Goal: Navigation & Orientation: Find specific page/section

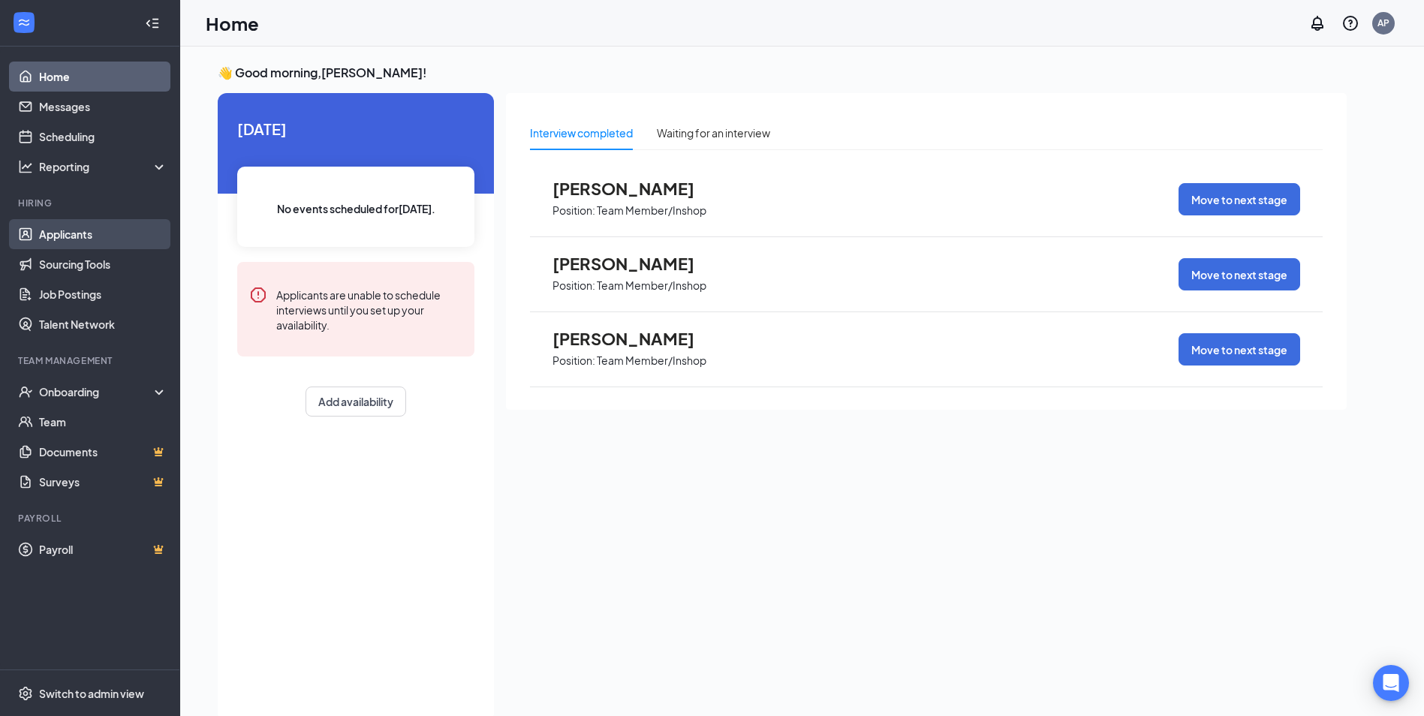
click at [129, 239] on link "Applicants" at bounding box center [103, 234] width 128 height 30
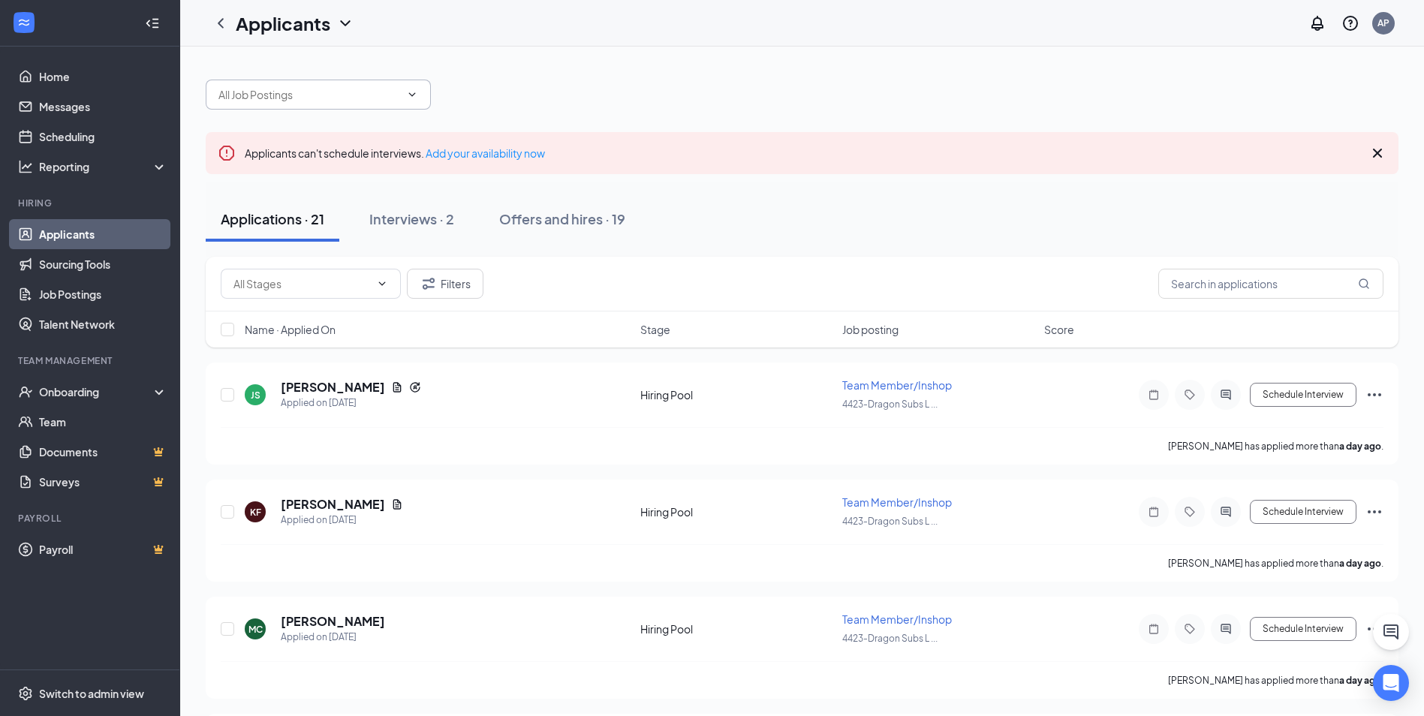
click at [311, 103] on span at bounding box center [318, 95] width 225 height 30
click at [426, 95] on span at bounding box center [318, 95] width 225 height 30
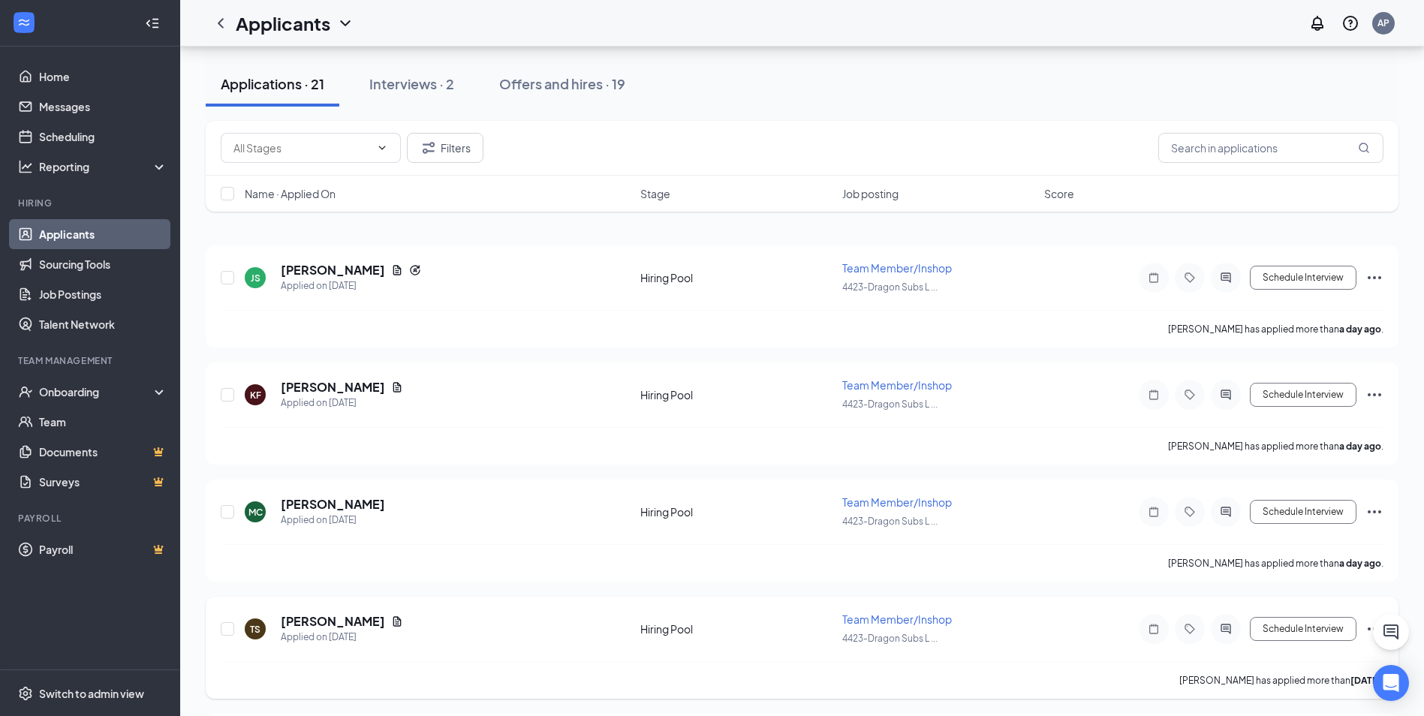
scroll to position [150, 0]
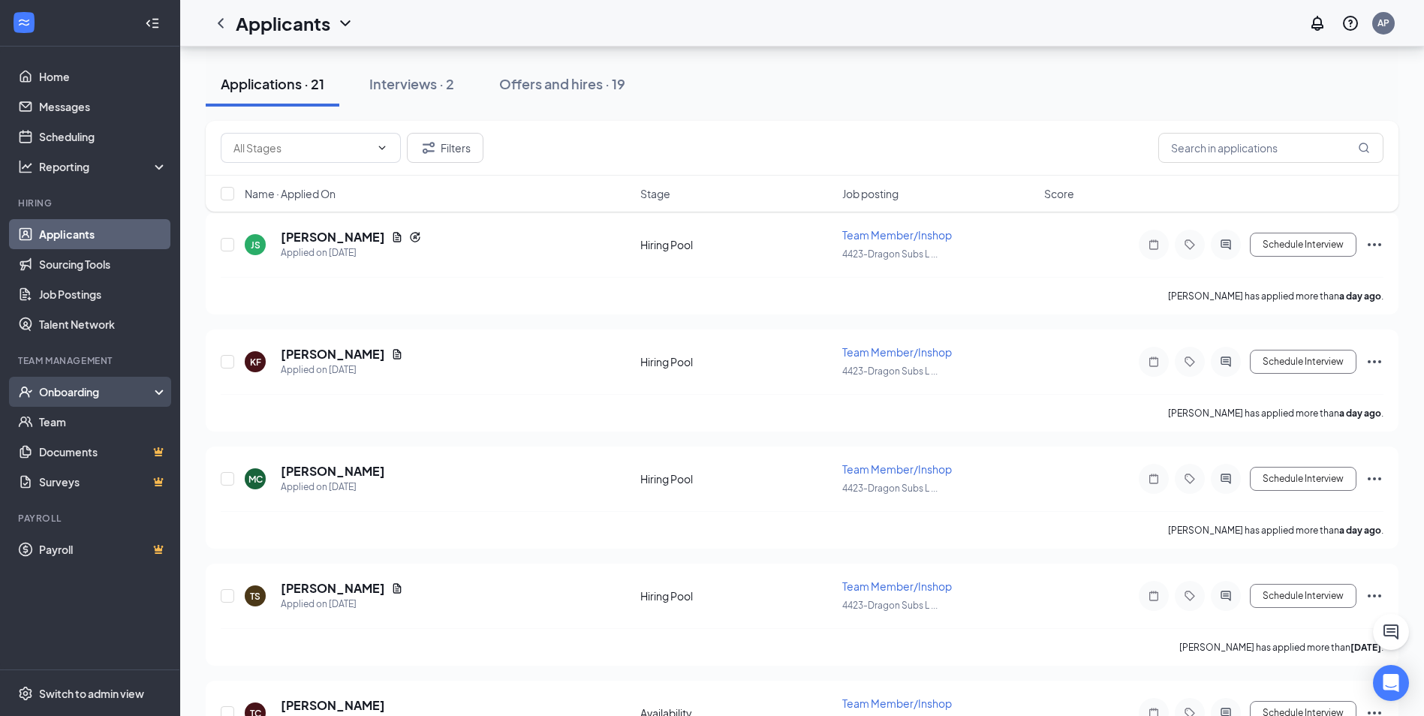
click at [107, 396] on div "Onboarding" at bounding box center [97, 391] width 116 height 15
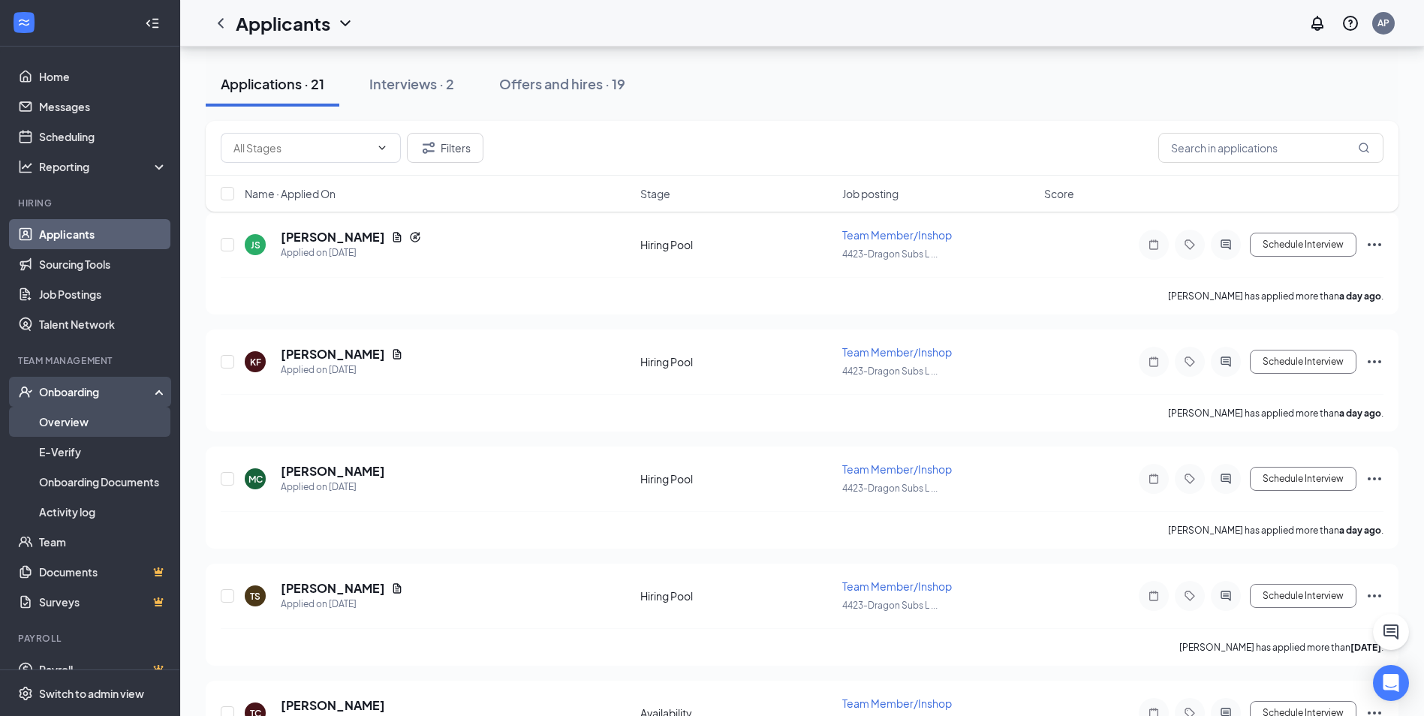
click at [98, 427] on link "Overview" at bounding box center [103, 422] width 128 height 30
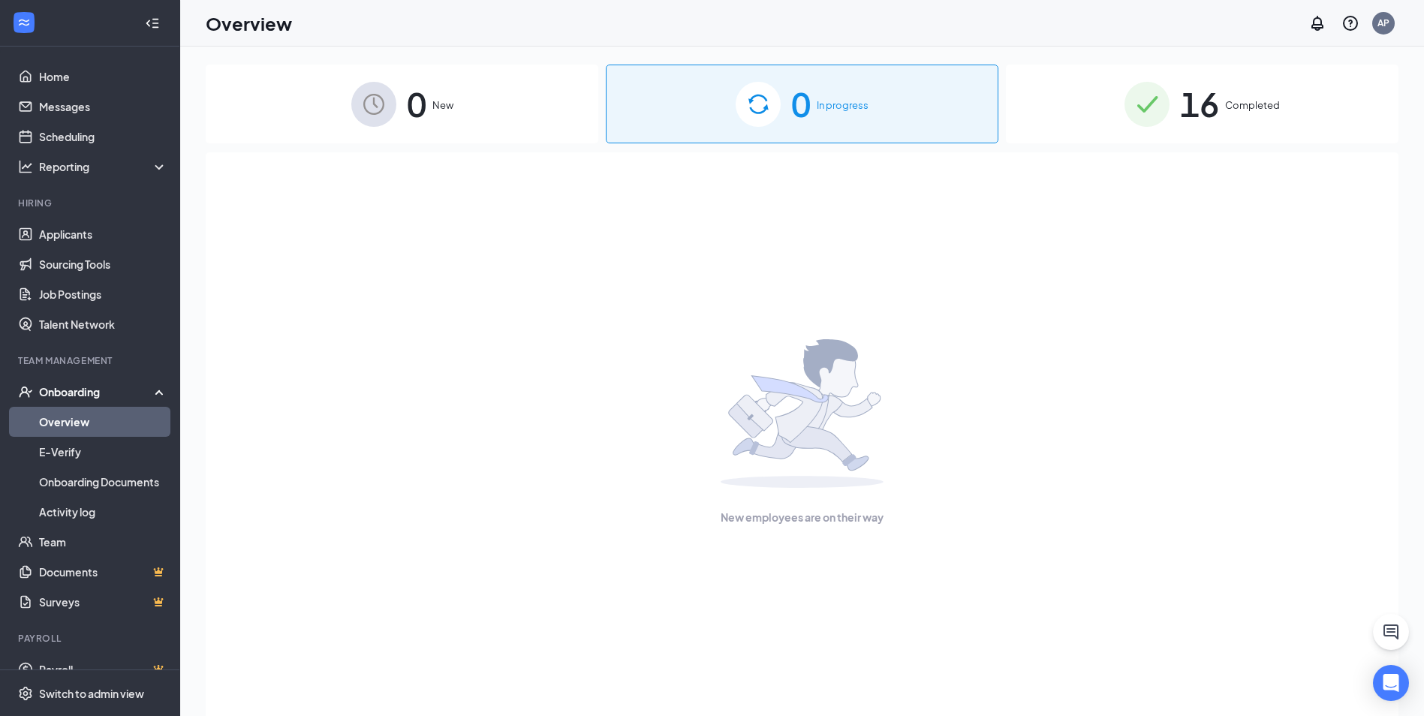
click at [1162, 101] on img at bounding box center [1147, 104] width 45 height 45
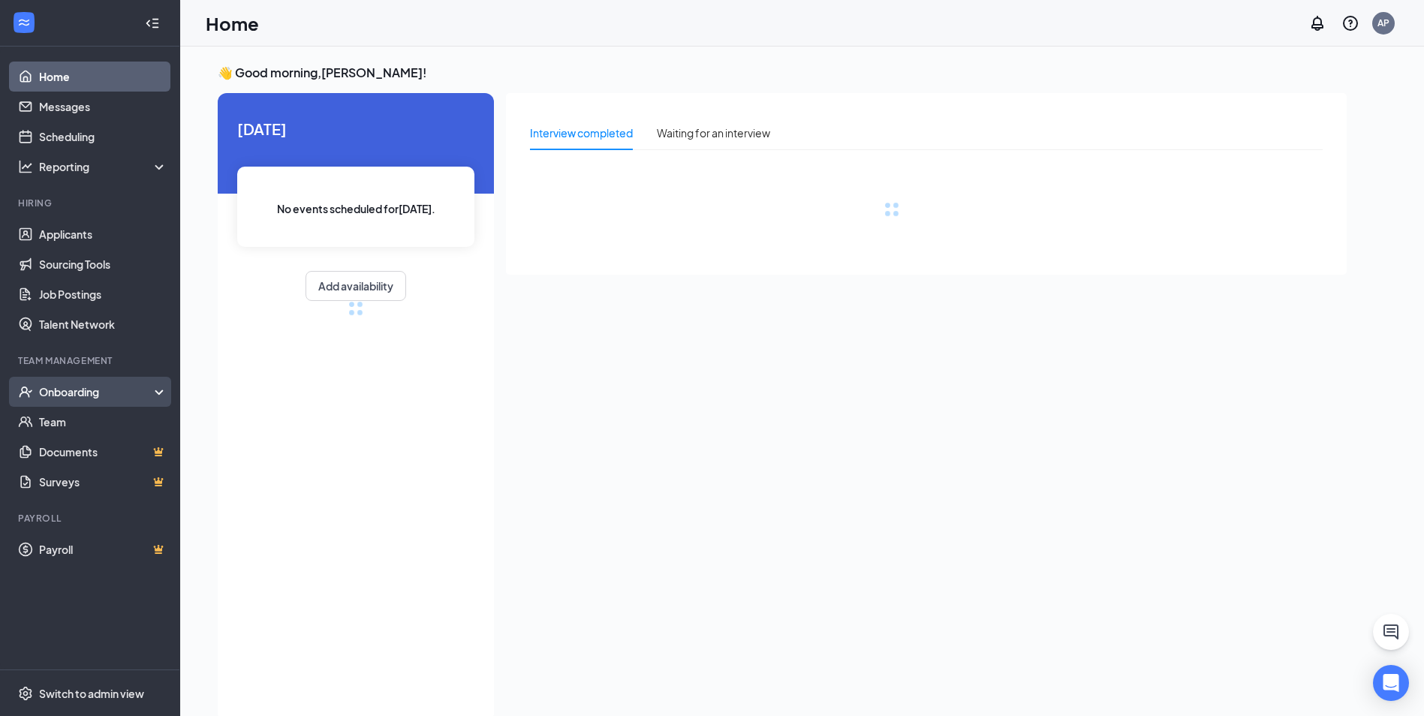
click at [80, 381] on div "Onboarding" at bounding box center [90, 392] width 180 height 30
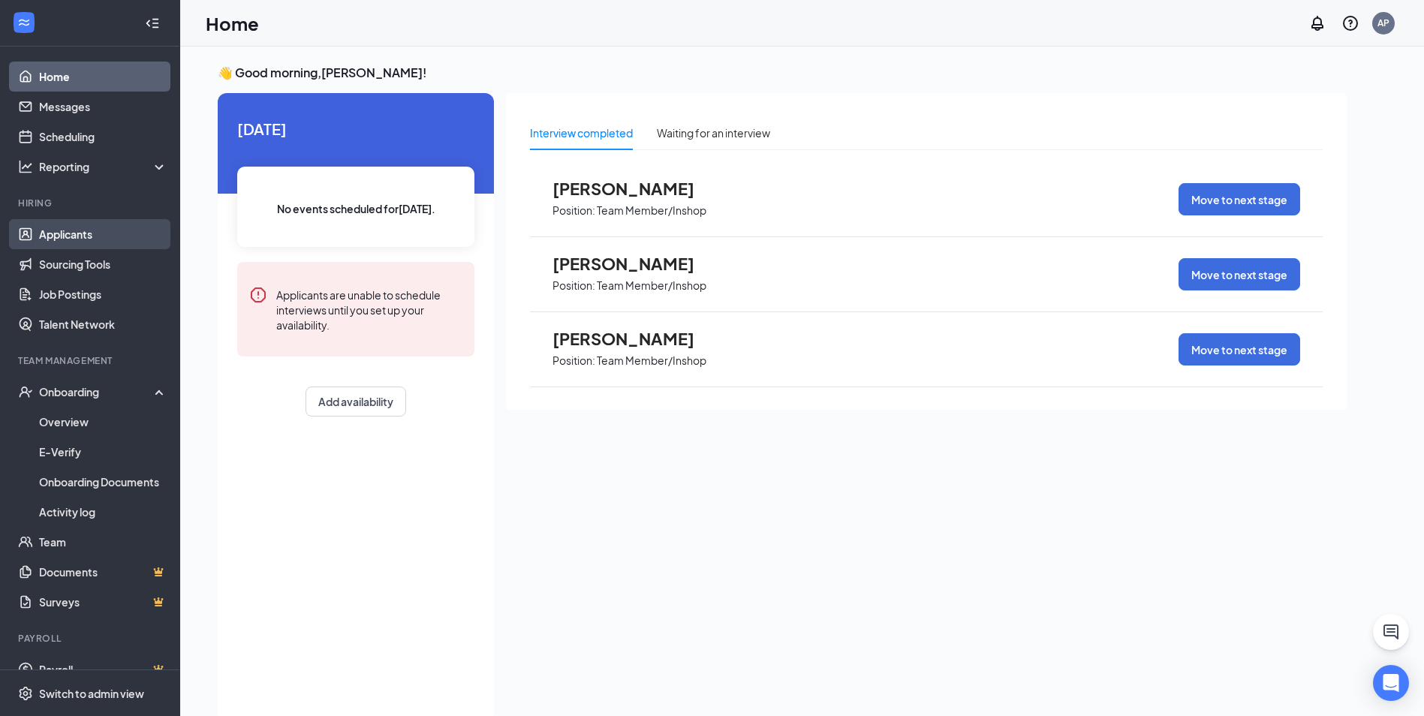
click at [85, 224] on link "Applicants" at bounding box center [103, 234] width 128 height 30
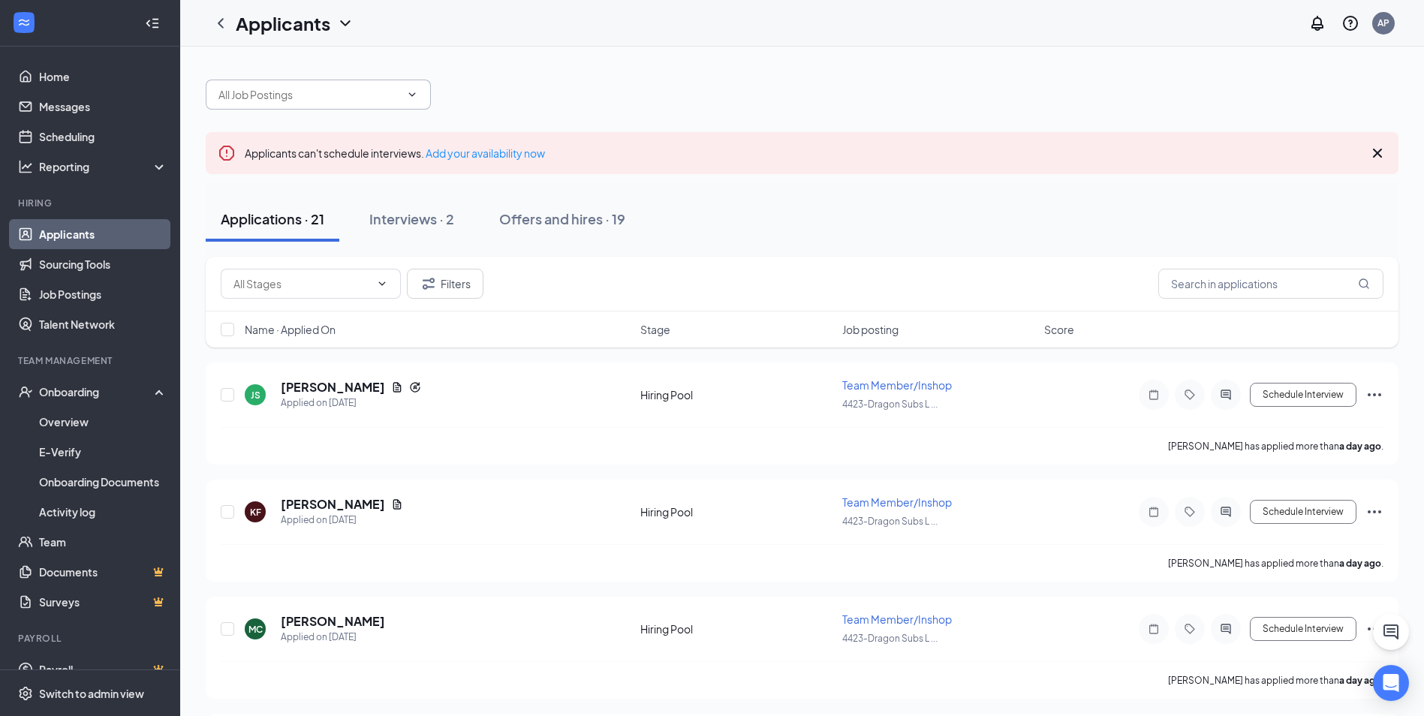
click at [408, 91] on icon "ChevronDown" at bounding box center [412, 95] width 12 height 12
click at [408, 100] on icon "ChevronUp" at bounding box center [412, 95] width 12 height 12
click at [330, 26] on h1 "Applicants" at bounding box center [283, 24] width 95 height 26
click at [1376, 149] on icon "Cross" at bounding box center [1378, 153] width 18 height 18
